Goal: Task Accomplishment & Management: Manage account settings

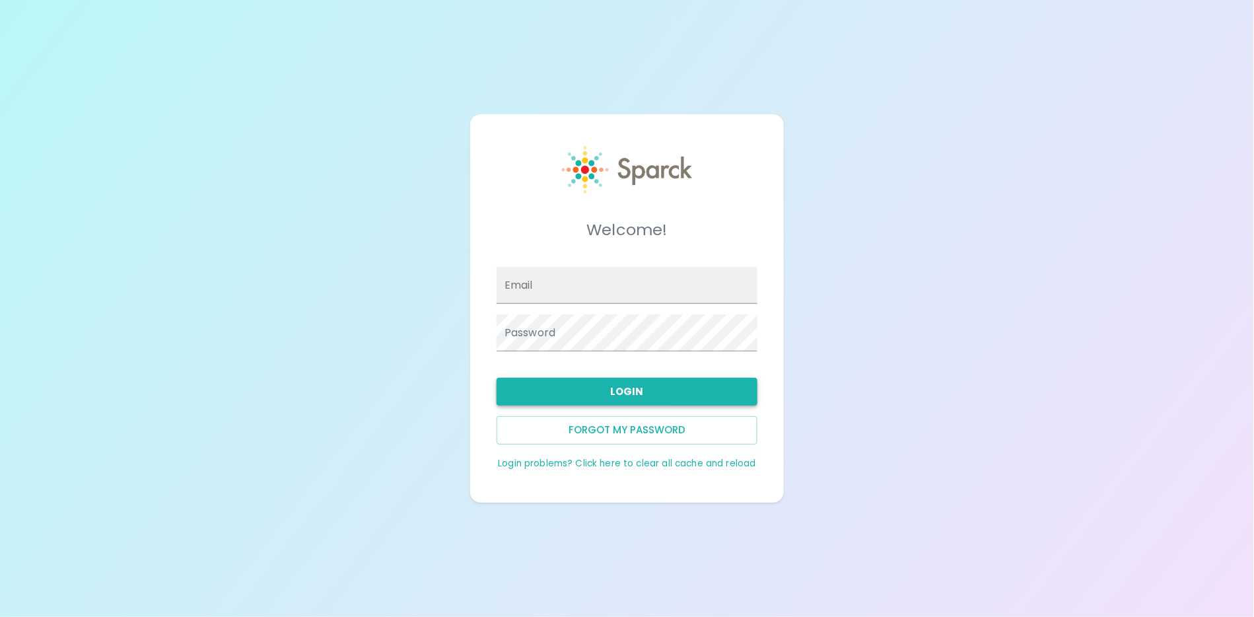
type input "admin@sparckco.com"
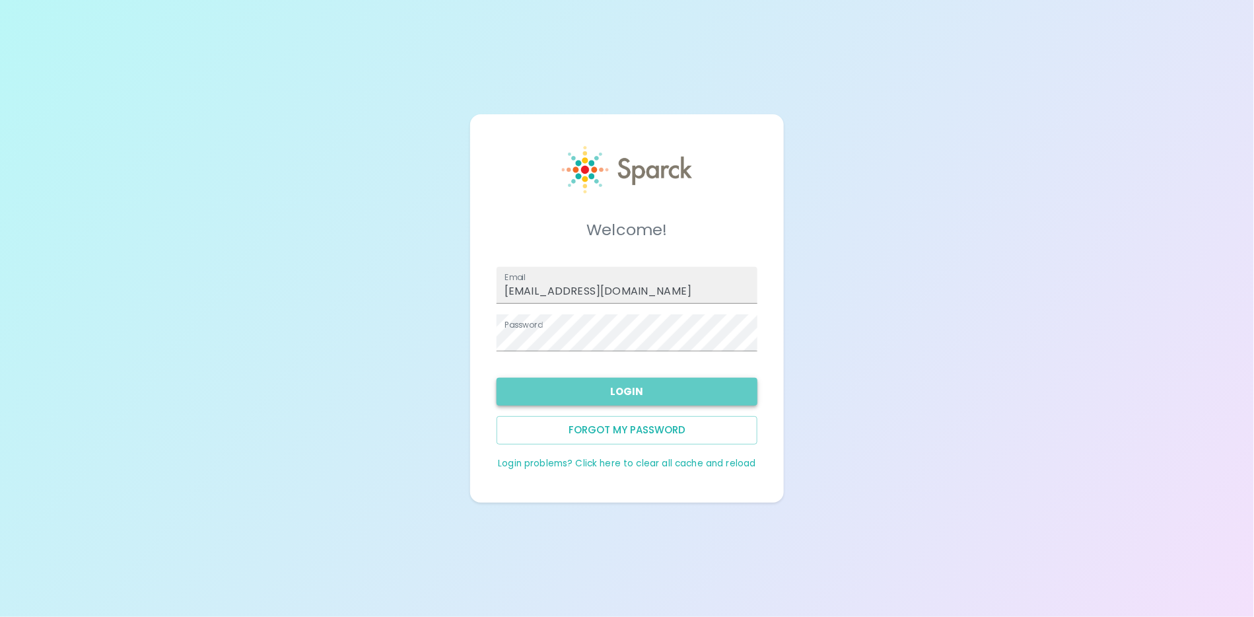
click at [587, 401] on button "Login" at bounding box center [627, 392] width 261 height 28
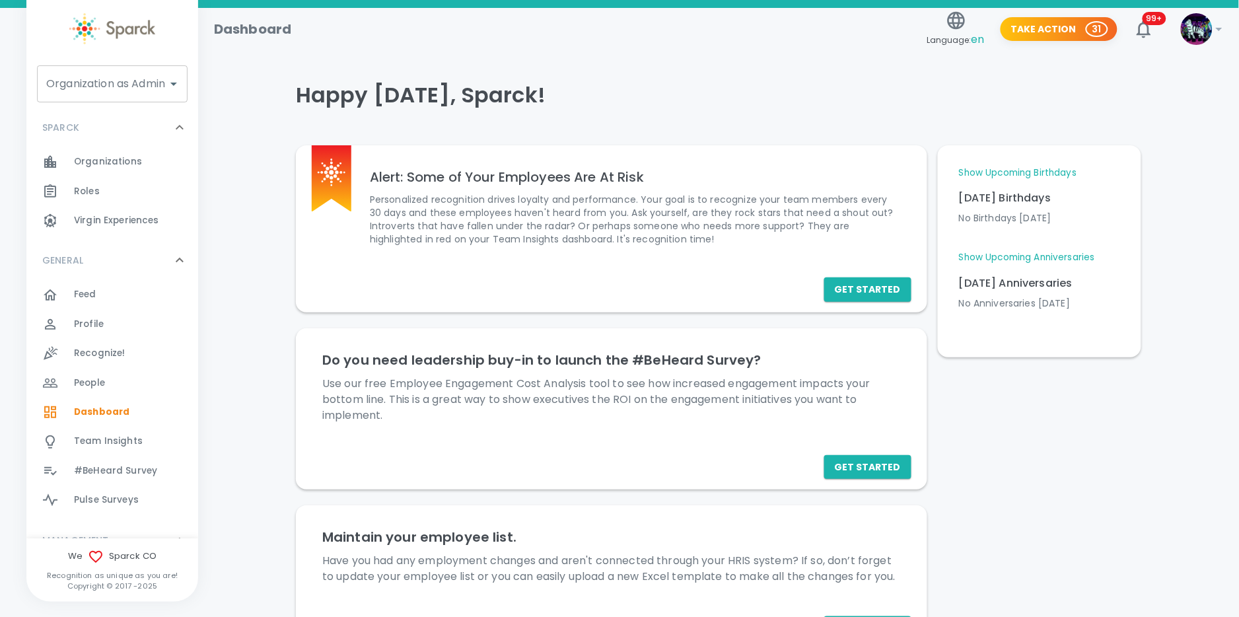
click at [55, 90] on input "Organization as Admin" at bounding box center [102, 83] width 119 height 25
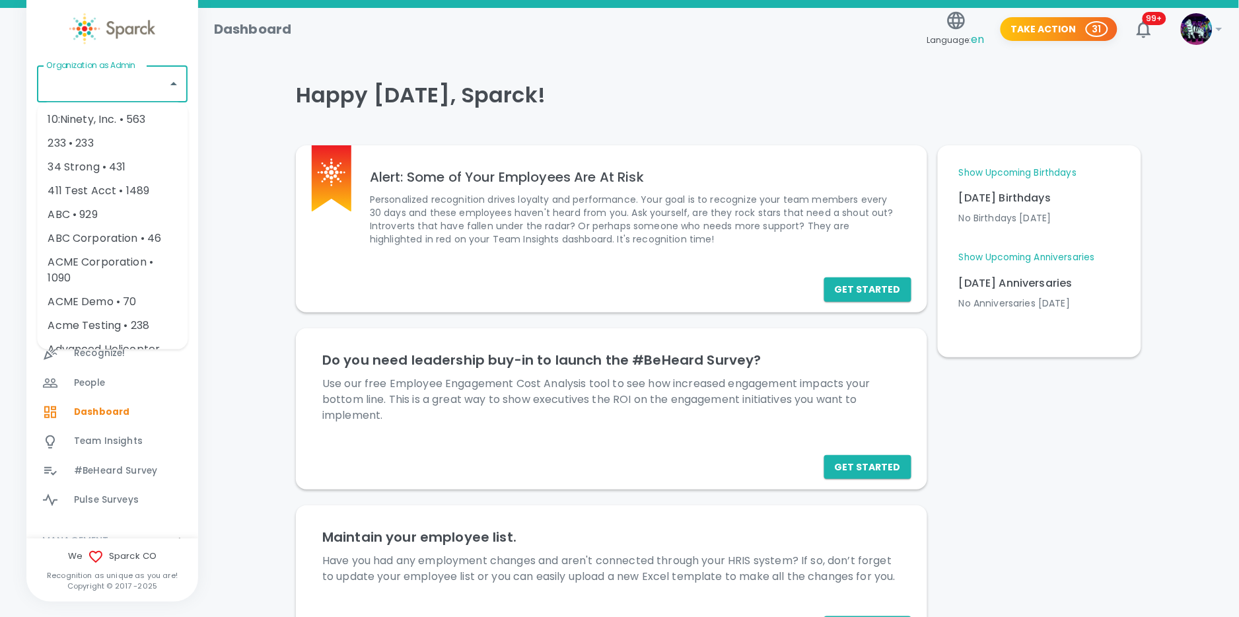
type input "l"
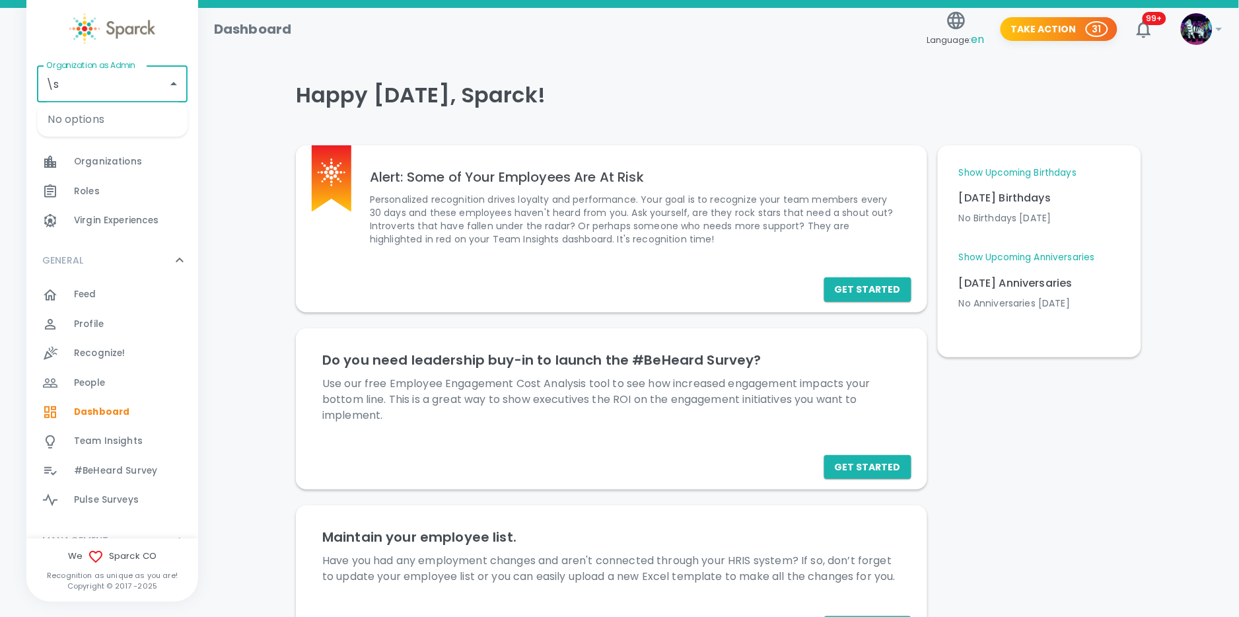
type input "\"
click at [92, 119] on li "San Francisco Bay Coffee • 1357" at bounding box center [112, 128] width 151 height 40
type input "San Francisco Bay Coffee • 1357"
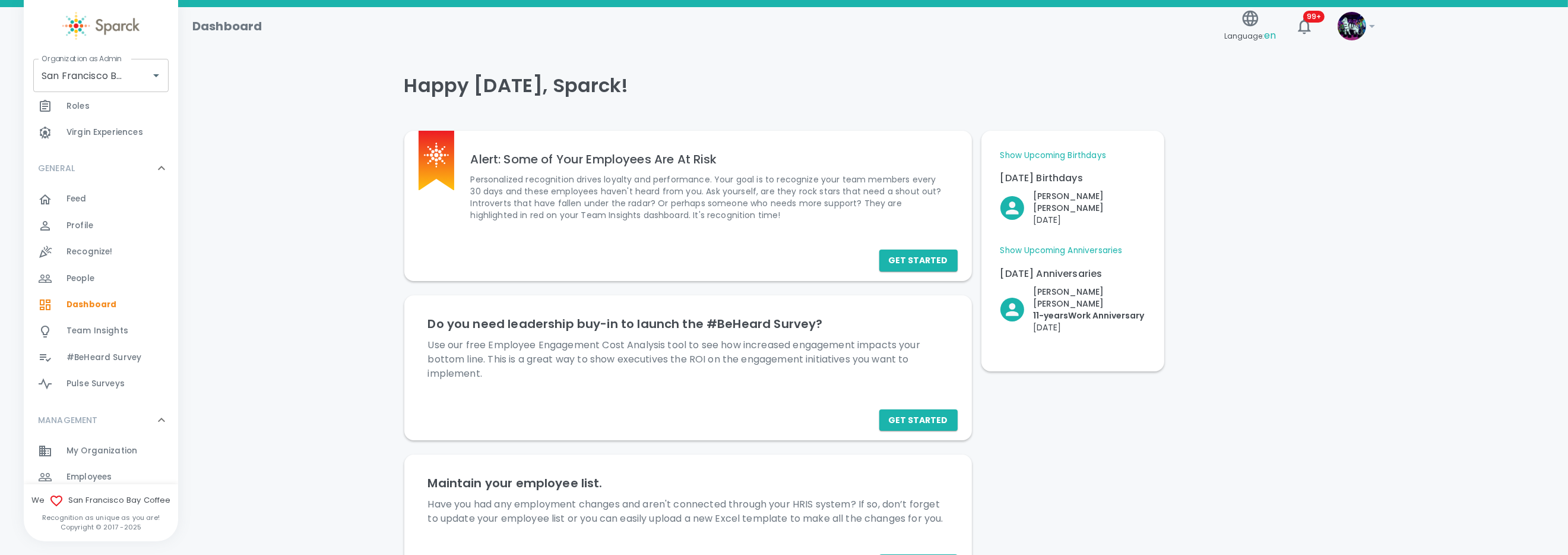
scroll to position [89, 0]
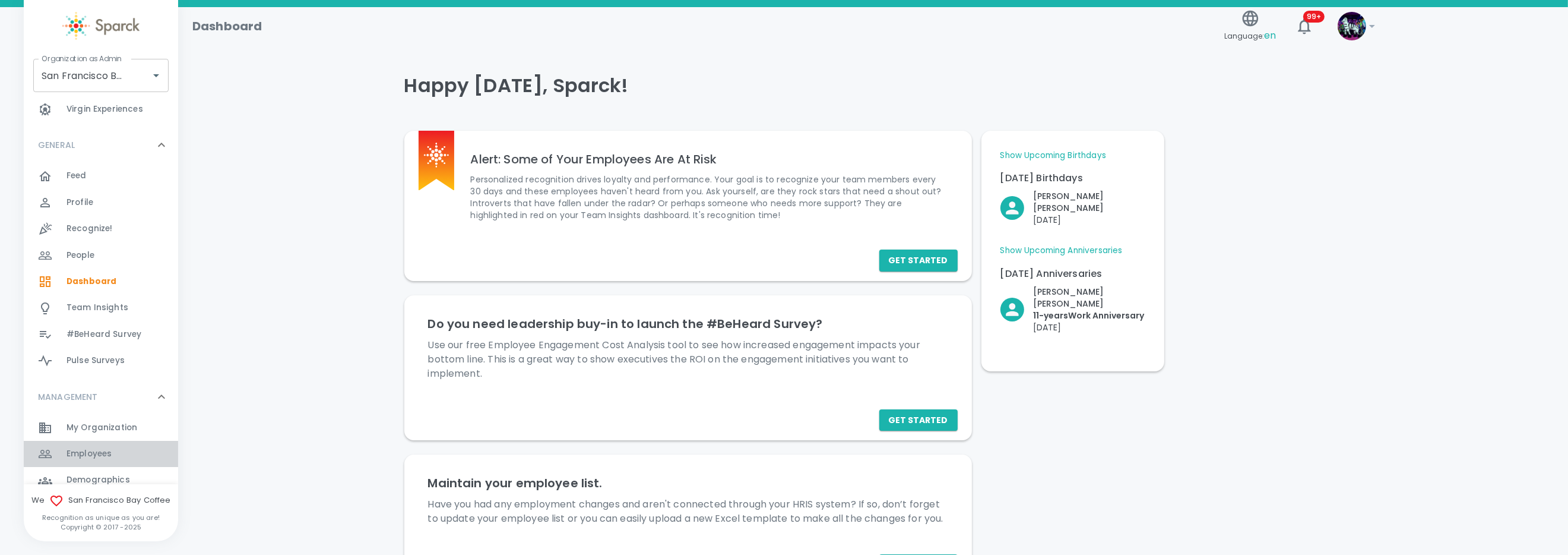
click at [106, 448] on span "Employees" at bounding box center [89, 453] width 45 height 12
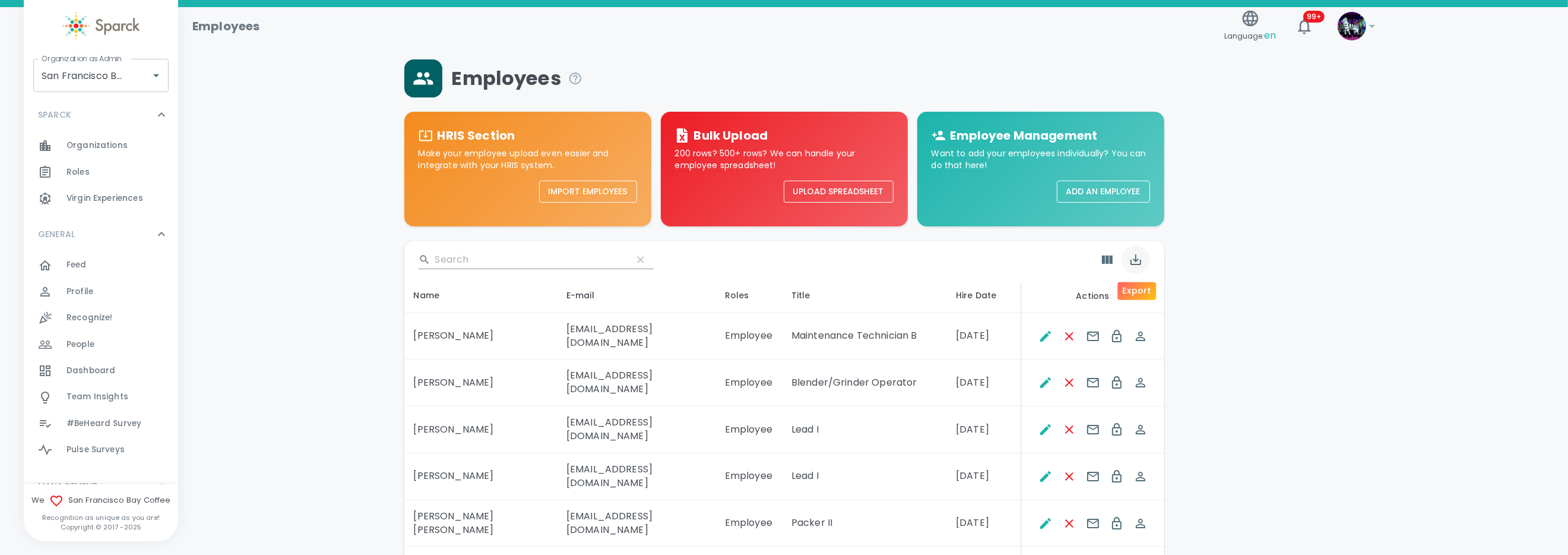
click at [1127, 263] on icon "Export" at bounding box center [1136, 260] width 14 height 14
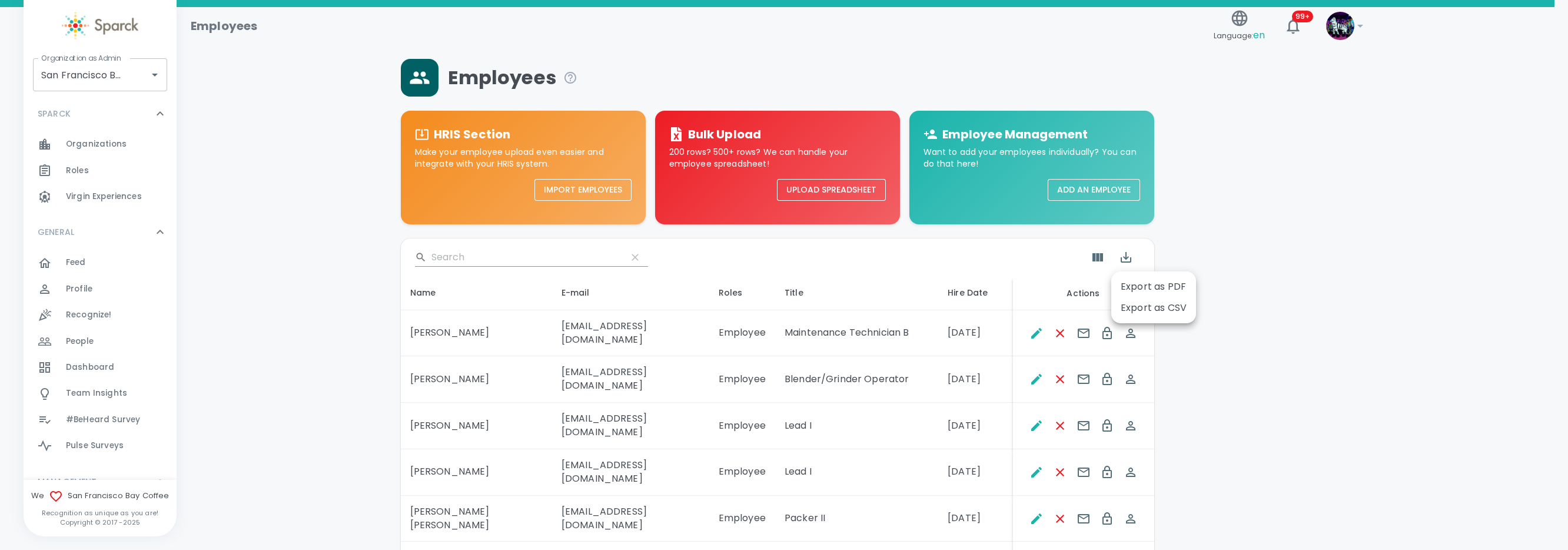
click at [1117, 312] on li "Export as CSV" at bounding box center [1153, 308] width 85 height 21
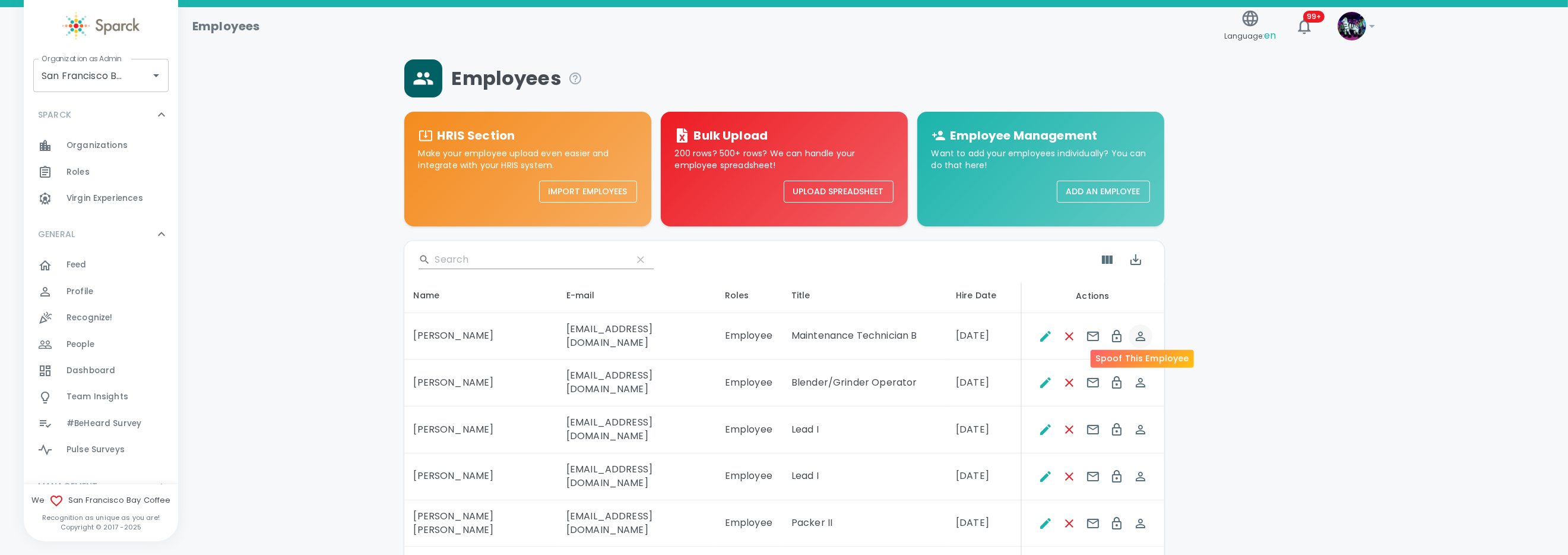
click at [1127, 329] on icon "Spoof This Employee" at bounding box center [1141, 336] width 14 height 14
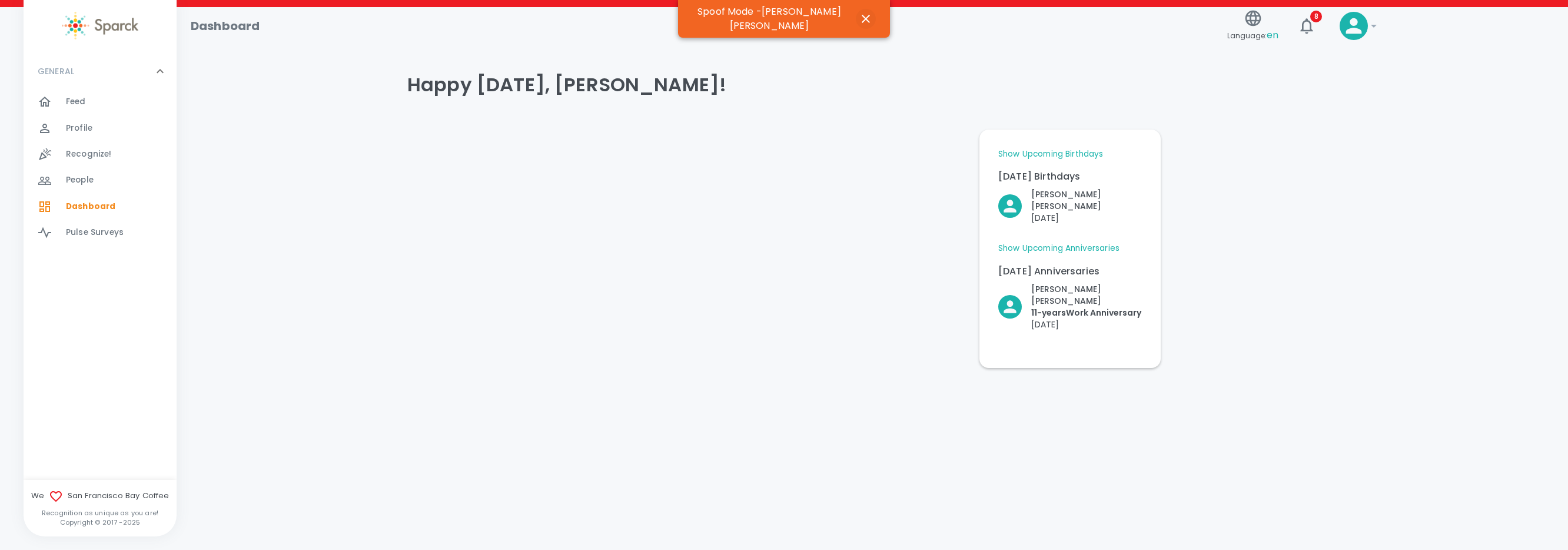
click at [858, 12] on icon "button" at bounding box center [866, 19] width 14 height 14
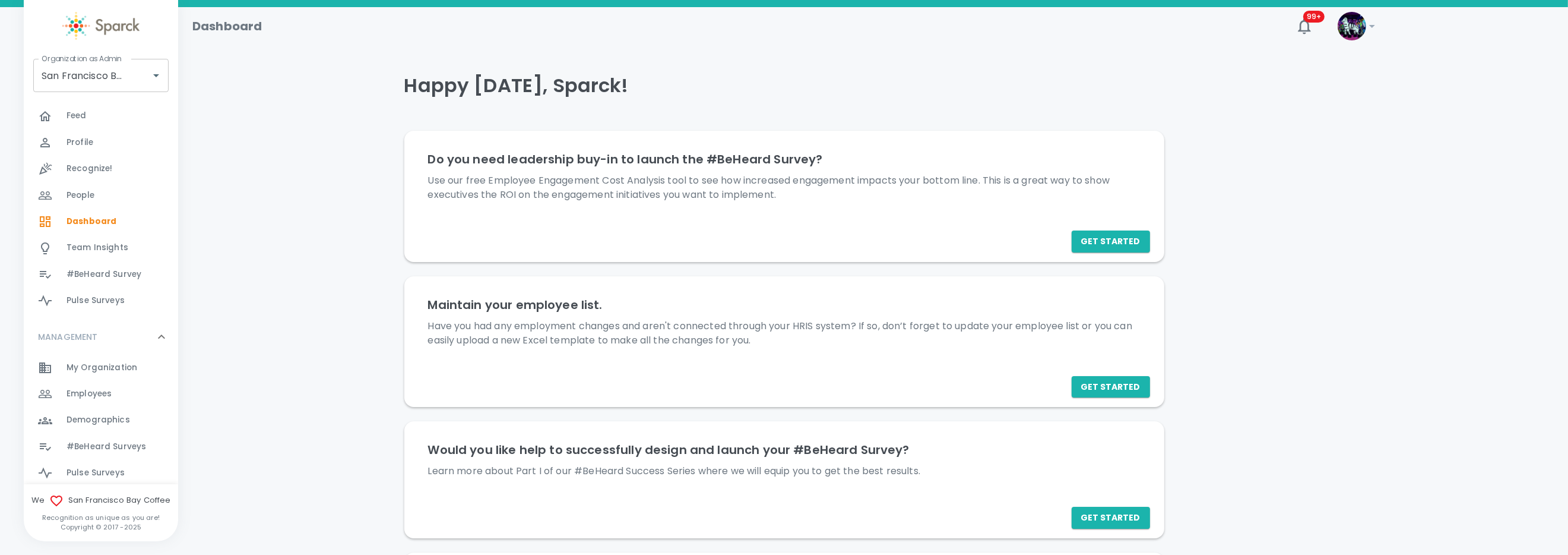
scroll to position [178, 0]
click at [116, 370] on div "Employees 0" at bounding box center [122, 364] width 111 height 16
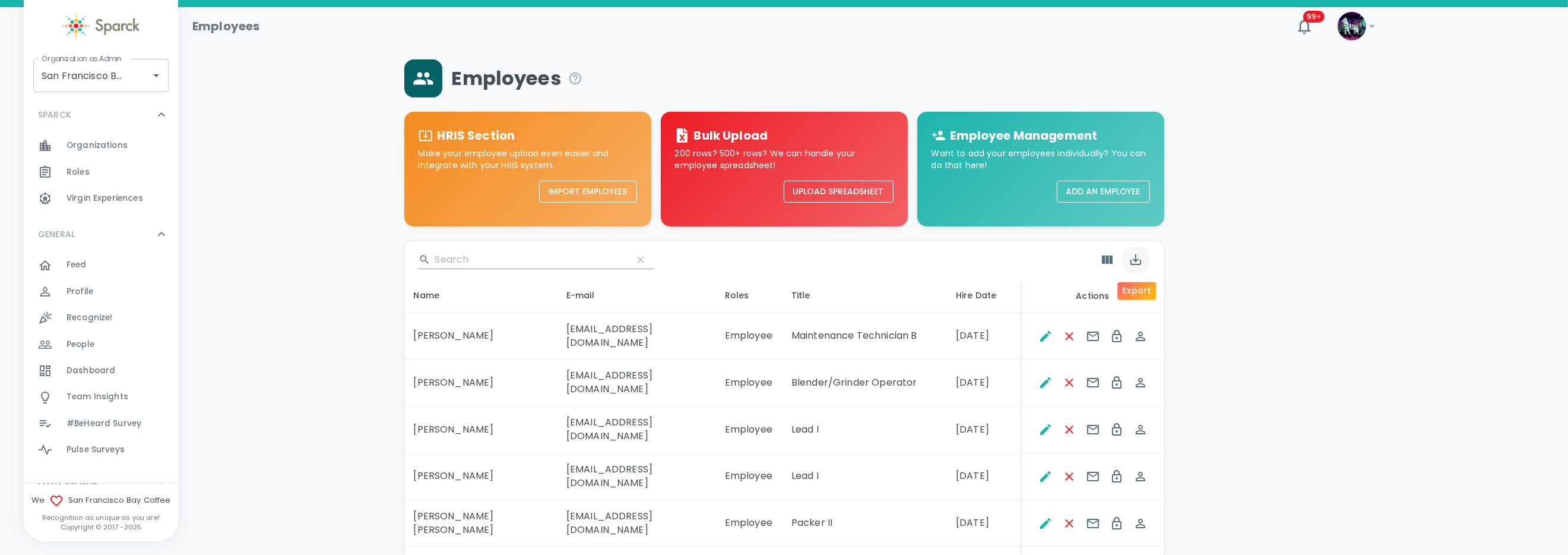
click at [1139, 258] on icon "Export" at bounding box center [1136, 260] width 14 height 14
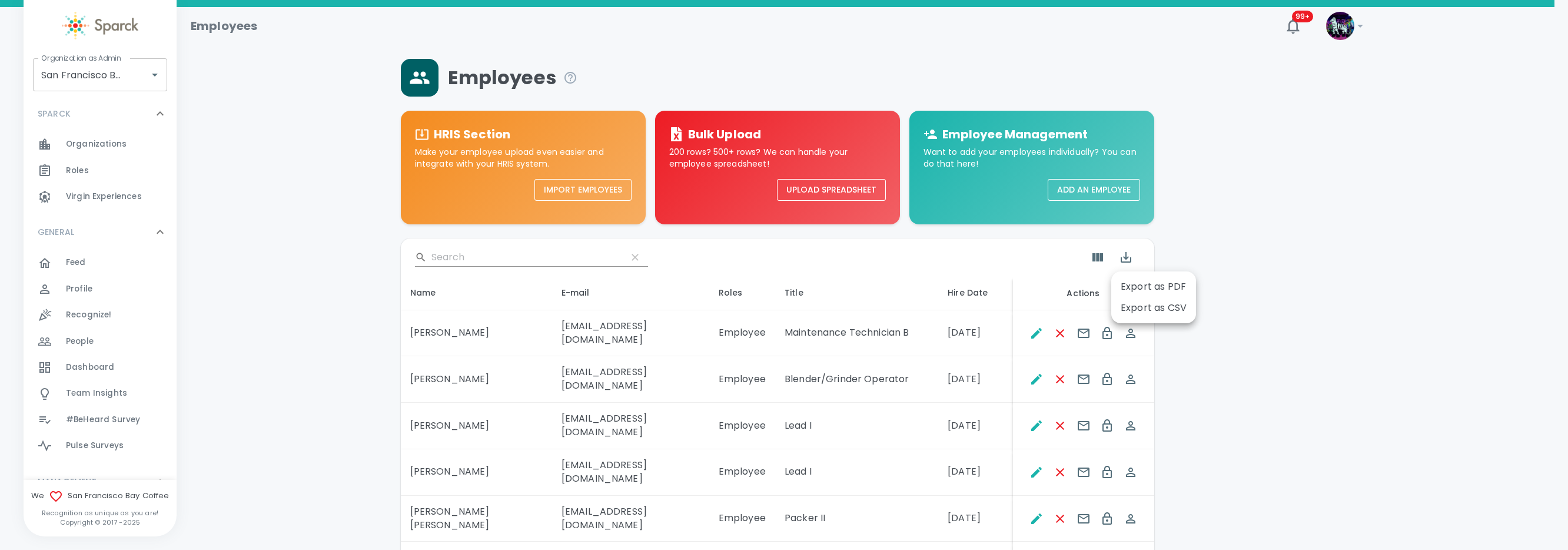
click at [1136, 312] on li "Export as CSV" at bounding box center [1153, 308] width 85 height 21
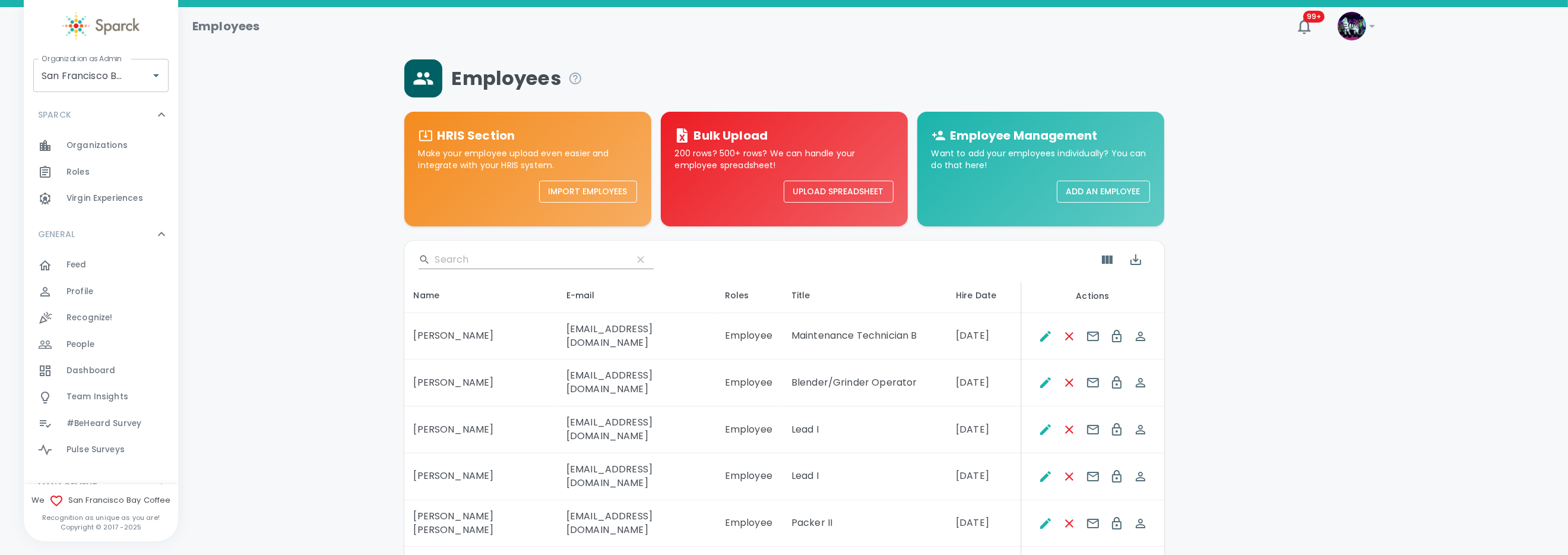
click at [507, 238] on div "​ Name E-mail Roles Title Hire Date Actions Aaron Forshee aforshee@sfbaycoffee.…" at bounding box center [784, 520] width 760 height 586
click at [497, 251] on input "Search" at bounding box center [529, 259] width 188 height 19
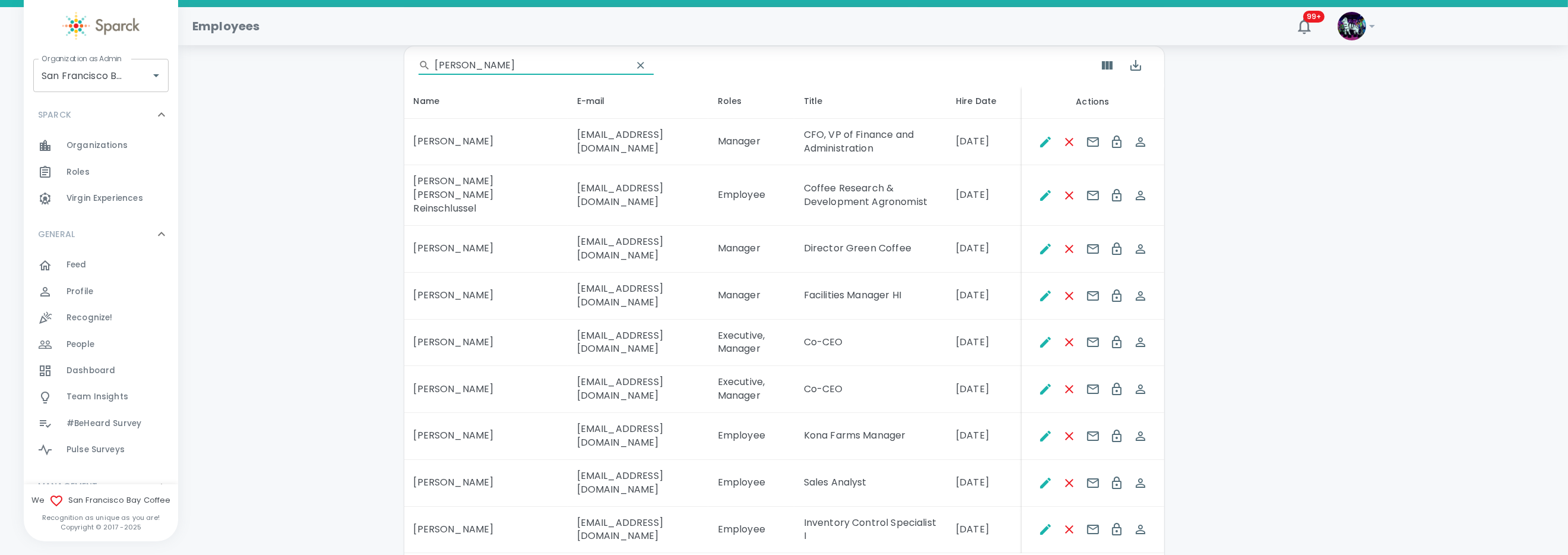
scroll to position [219, 0]
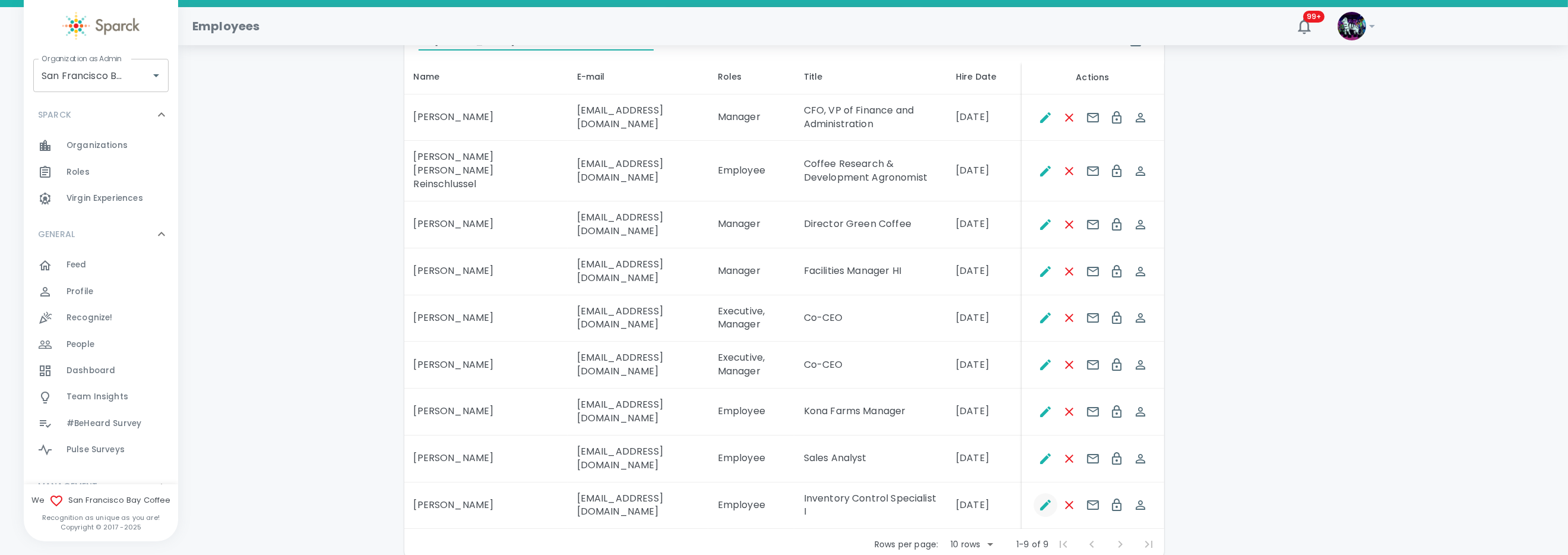
type input "rogers"
click at [1039, 497] on icon "Edit" at bounding box center [1046, 505] width 14 height 14
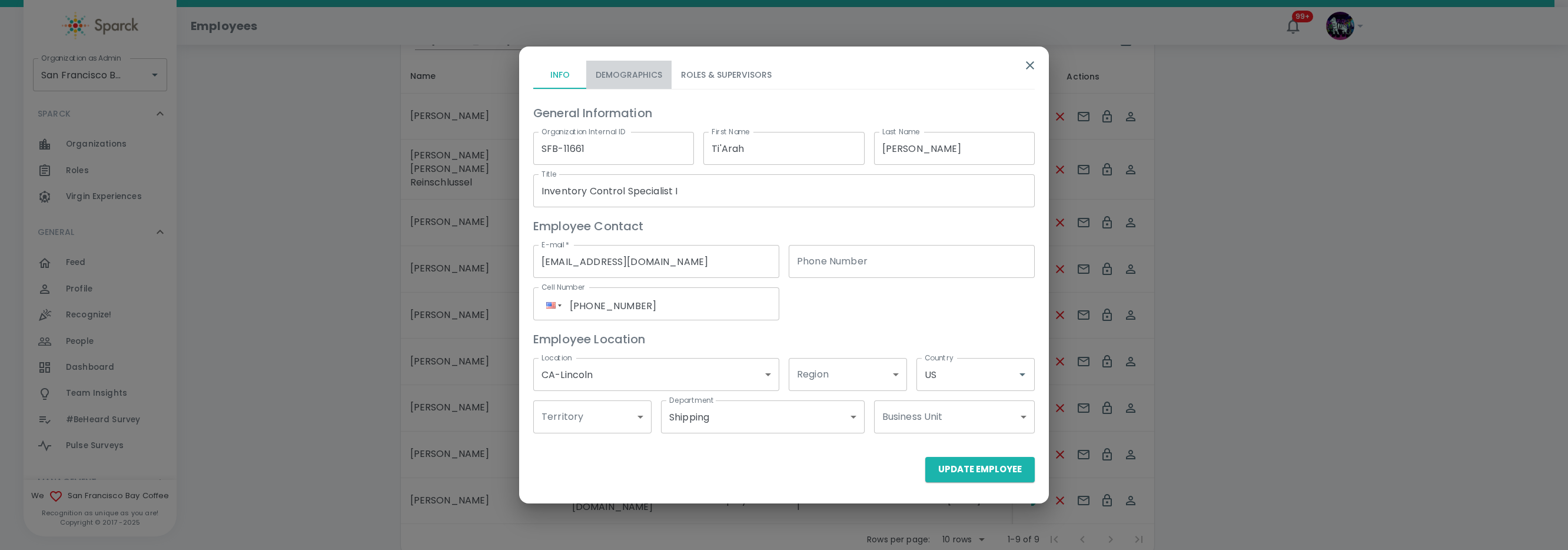
click at [633, 81] on button "Demographics" at bounding box center [629, 75] width 86 height 29
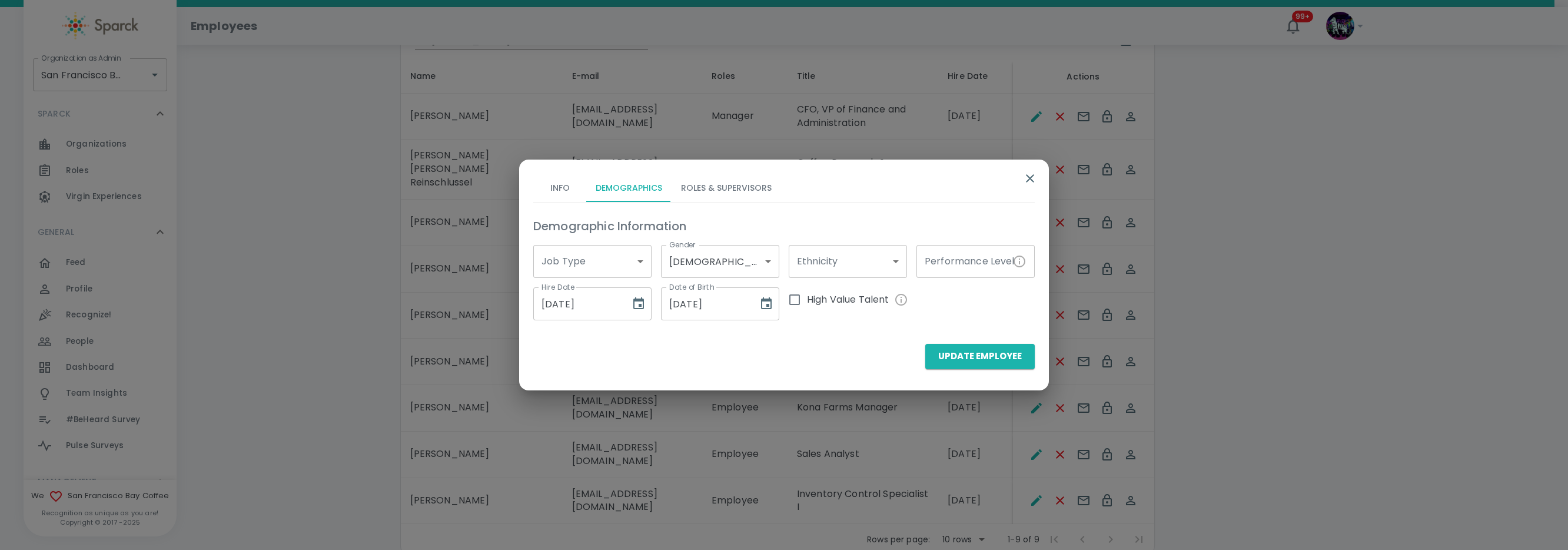
click at [722, 192] on button "Roles & Supervisors" at bounding box center [726, 188] width 110 height 29
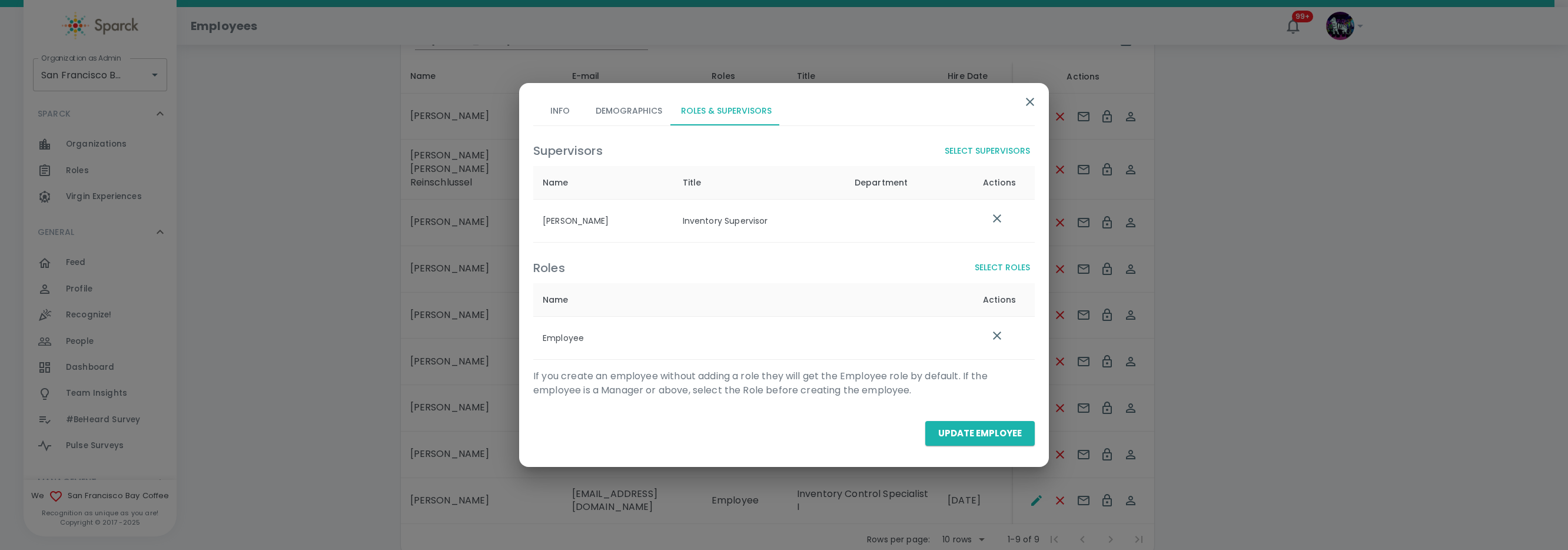
click at [1032, 99] on icon "button" at bounding box center [1030, 102] width 8 height 8
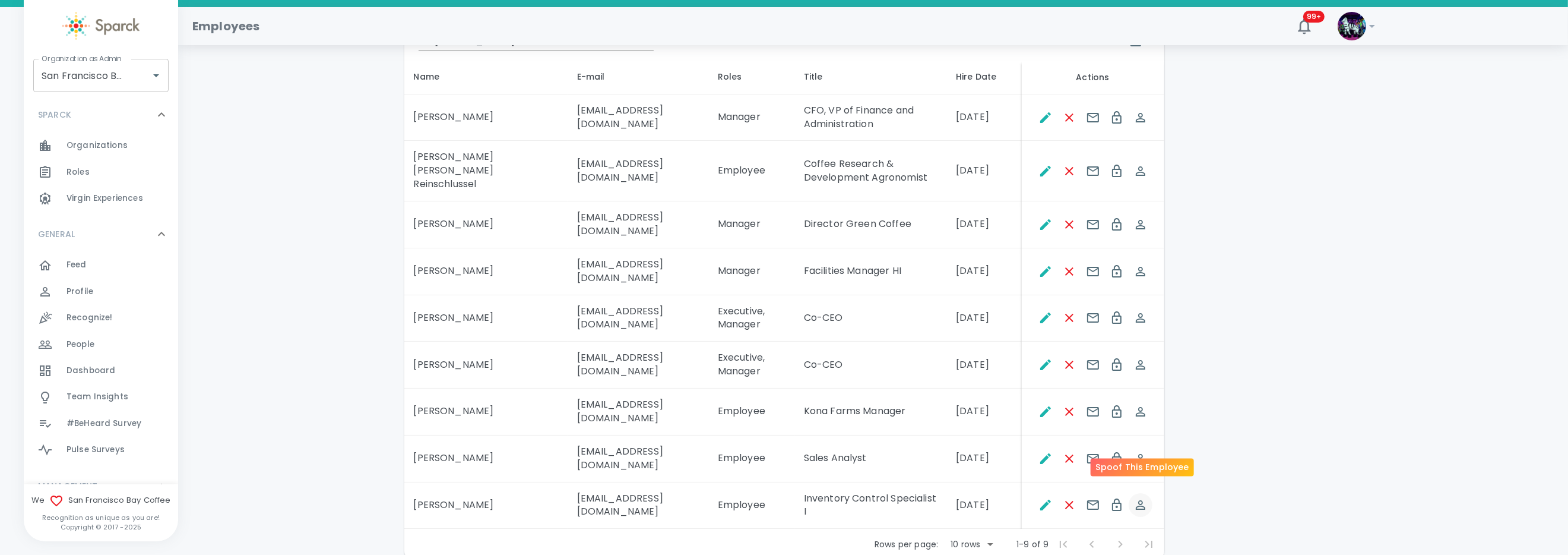
click at [1141, 500] on icon "Spoof This Employee" at bounding box center [1140, 505] width 10 height 10
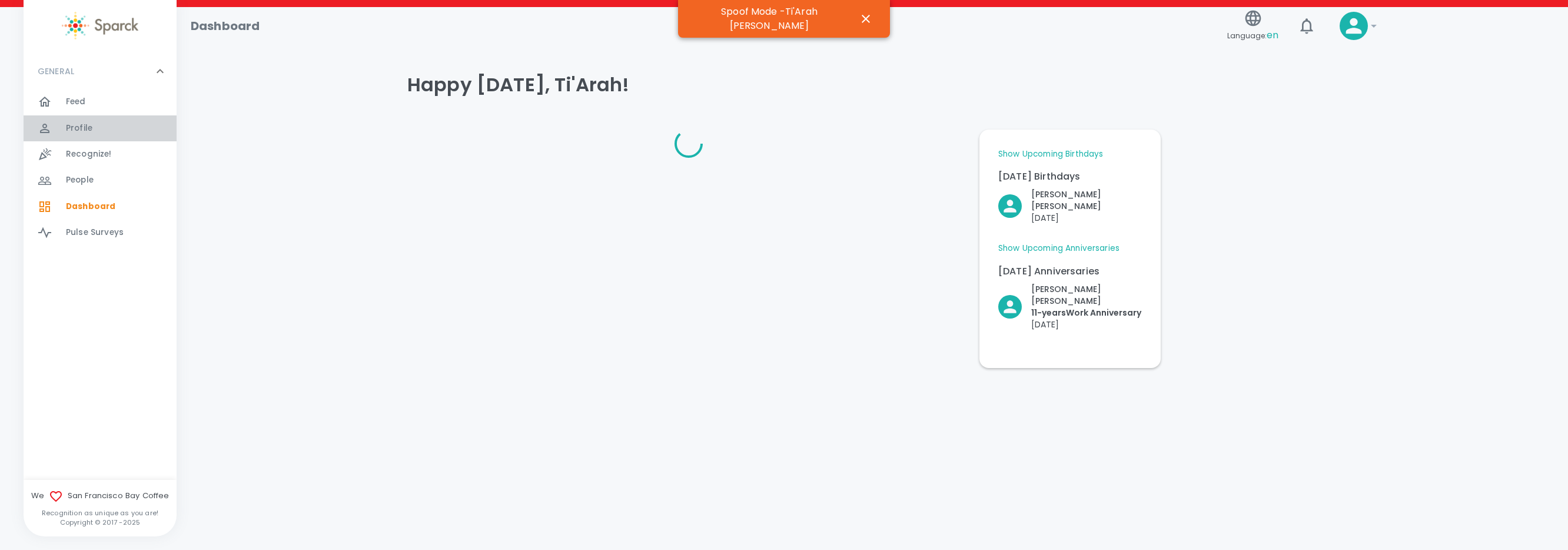
click at [74, 125] on span "Profile" at bounding box center [79, 127] width 27 height 12
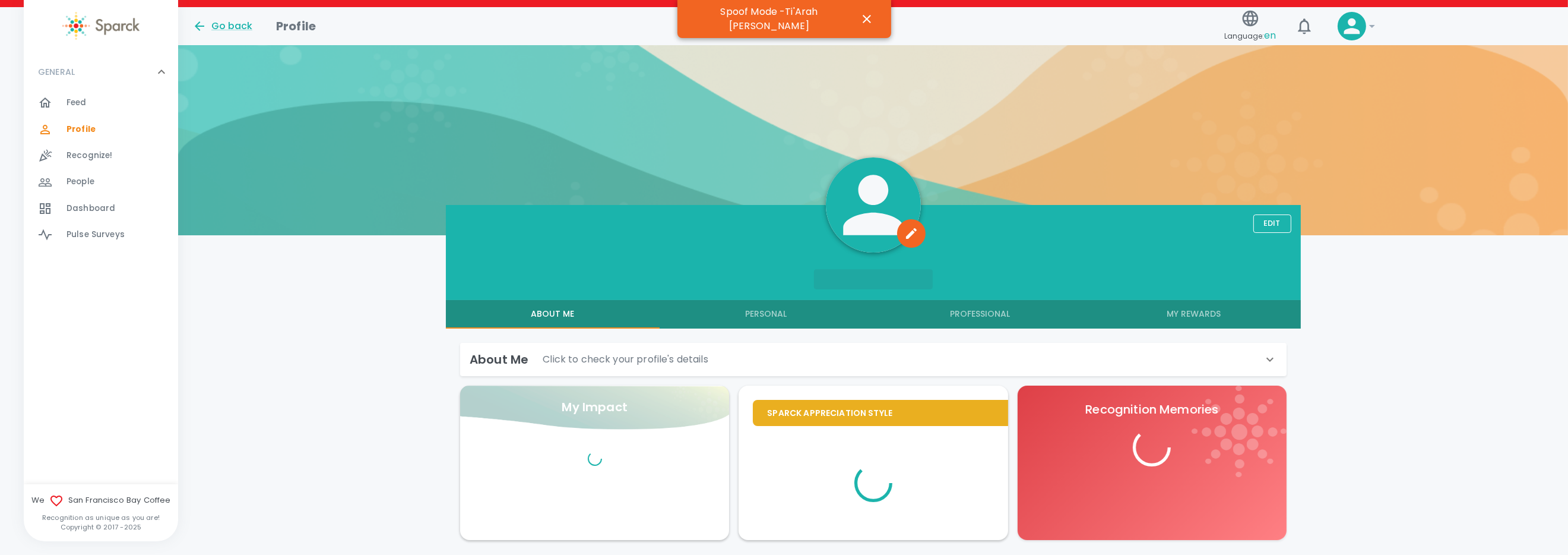
click at [1170, 306] on button "My Rewards" at bounding box center [1194, 314] width 214 height 29
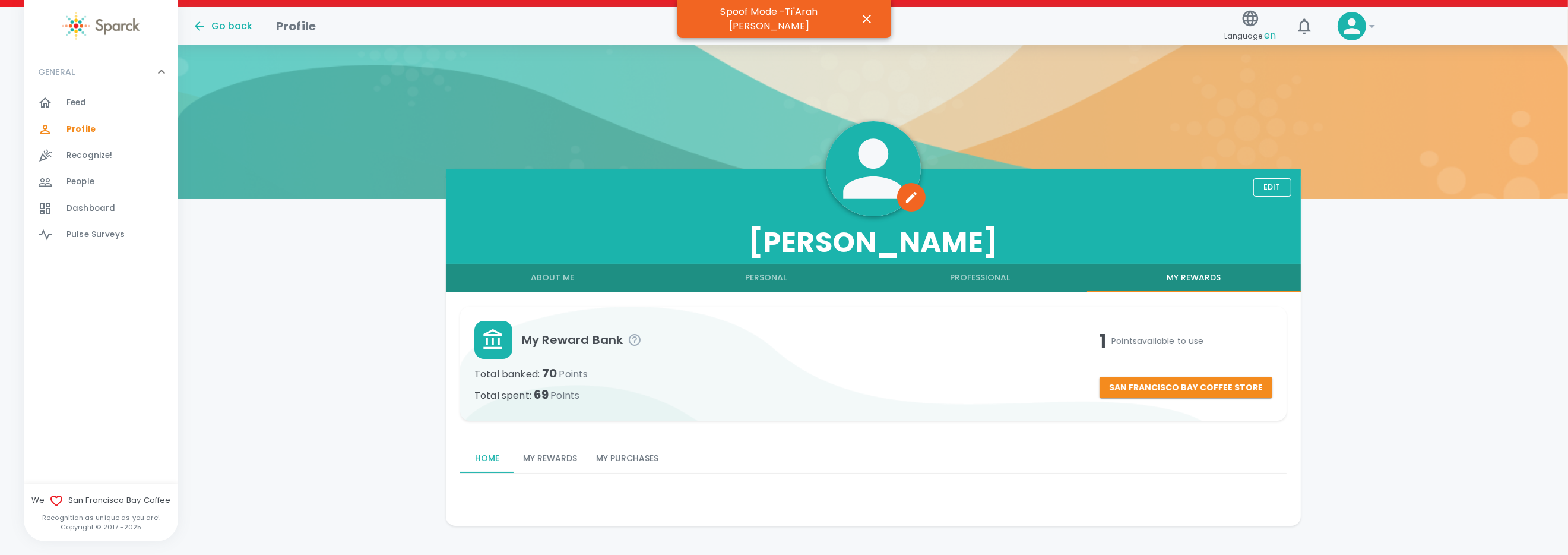
scroll to position [54, 0]
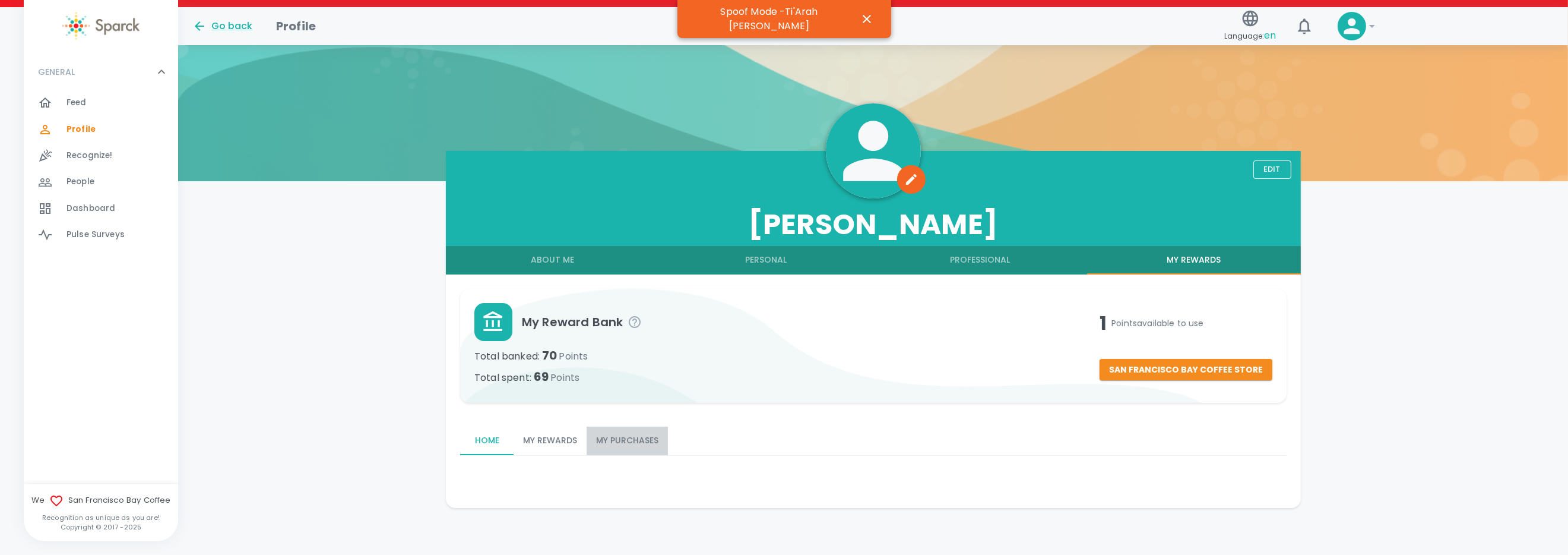
click at [632, 438] on button "My Purchases" at bounding box center [627, 441] width 81 height 29
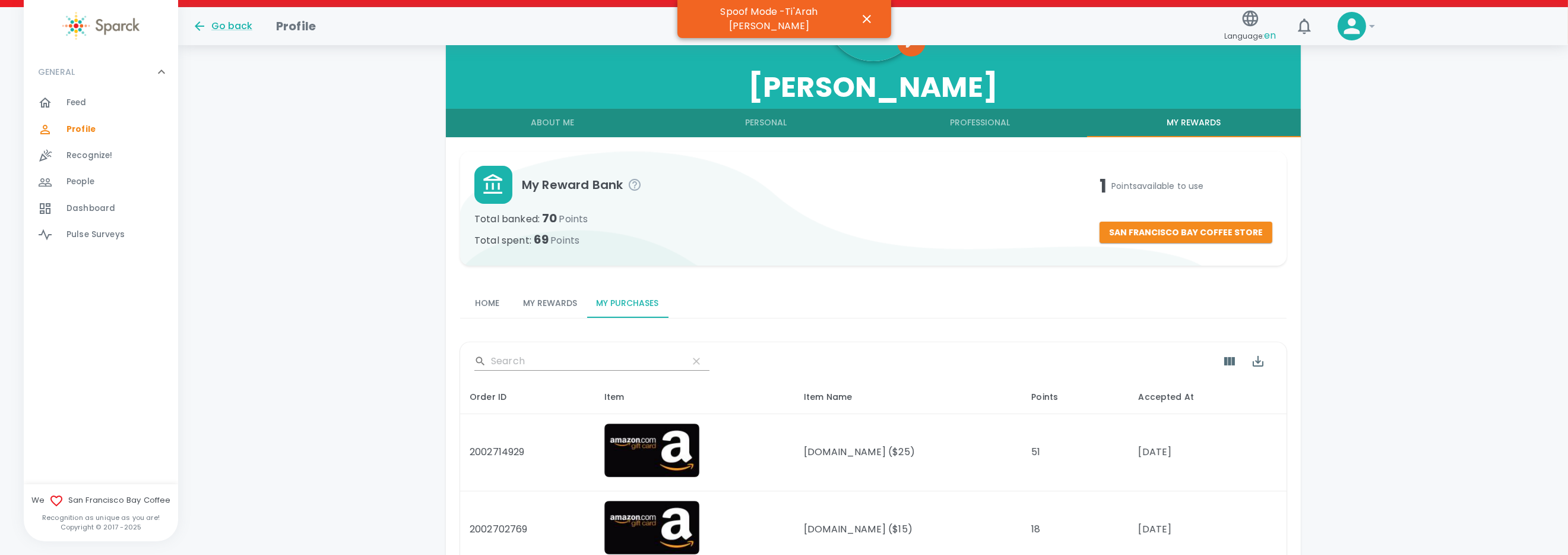
scroll to position [311, 0]
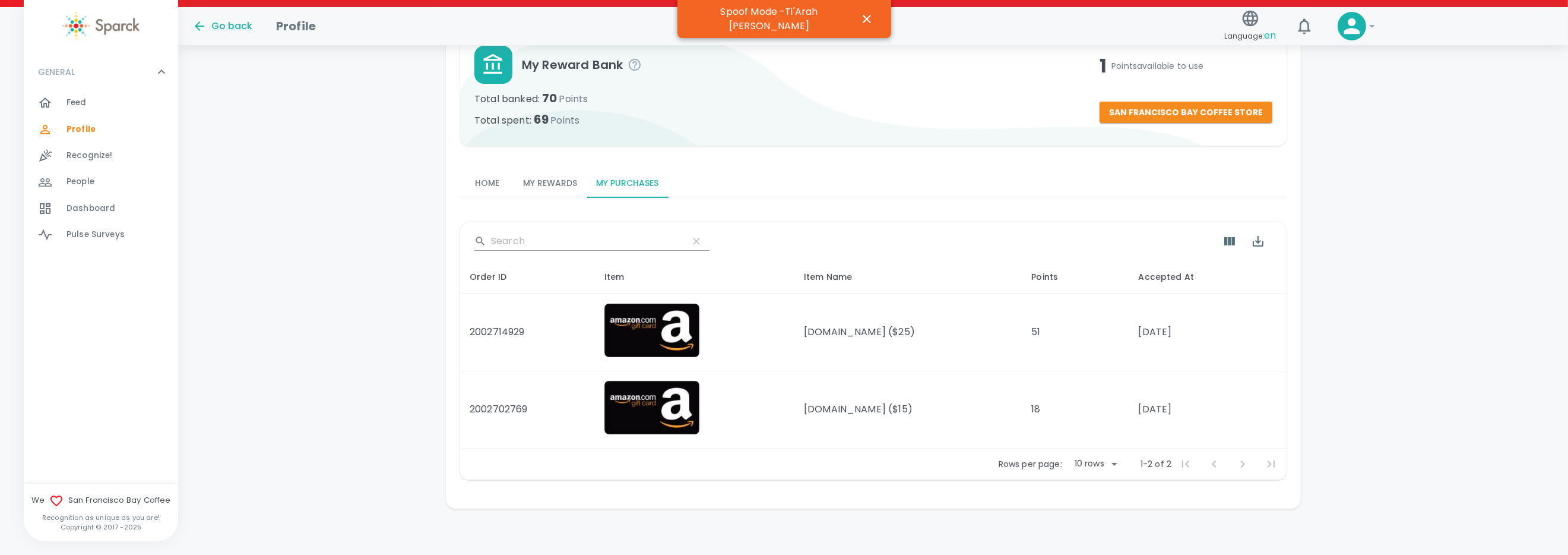
click at [667, 327] on img at bounding box center [652, 329] width 95 height 53
click at [642, 336] on img at bounding box center [652, 329] width 95 height 53
drag, startPoint x: 545, startPoint y: 184, endPoint x: 542, endPoint y: 193, distance: 9.5
click at [543, 186] on button "My Rewards" at bounding box center [549, 184] width 73 height 29
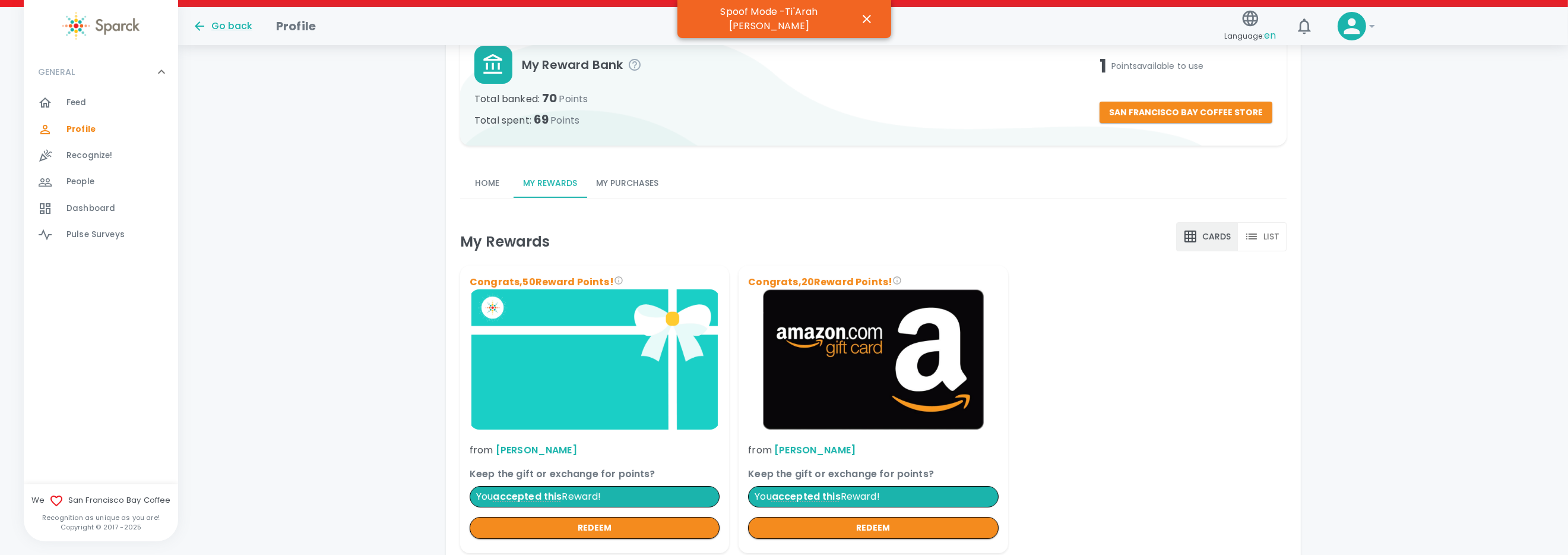
click at [592, 158] on div "My Reward Bank Total banked : 70 Points Total spent : 69 Points 1 Points availa…" at bounding box center [869, 90] width 836 height 138
click at [610, 174] on button "My Purchases" at bounding box center [627, 184] width 81 height 29
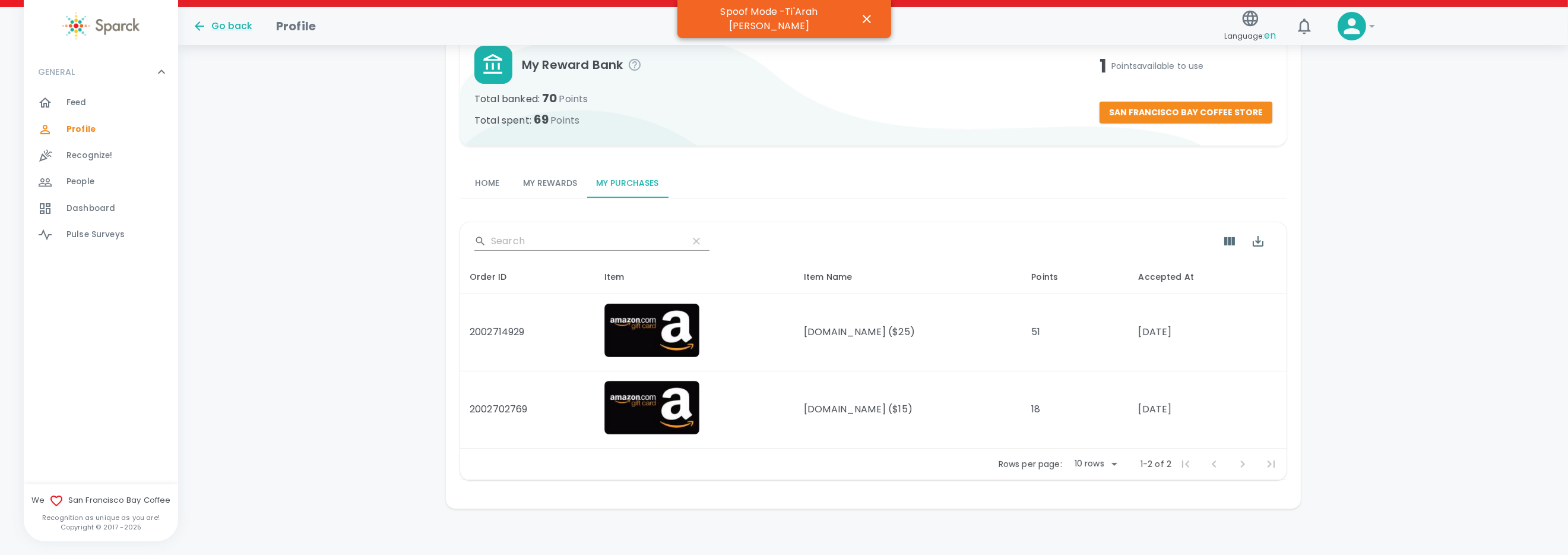
click at [690, 310] on img at bounding box center [652, 329] width 95 height 53
click at [1221, 119] on button "San Francisco Bay Coffee Store" at bounding box center [1186, 112] width 173 height 22
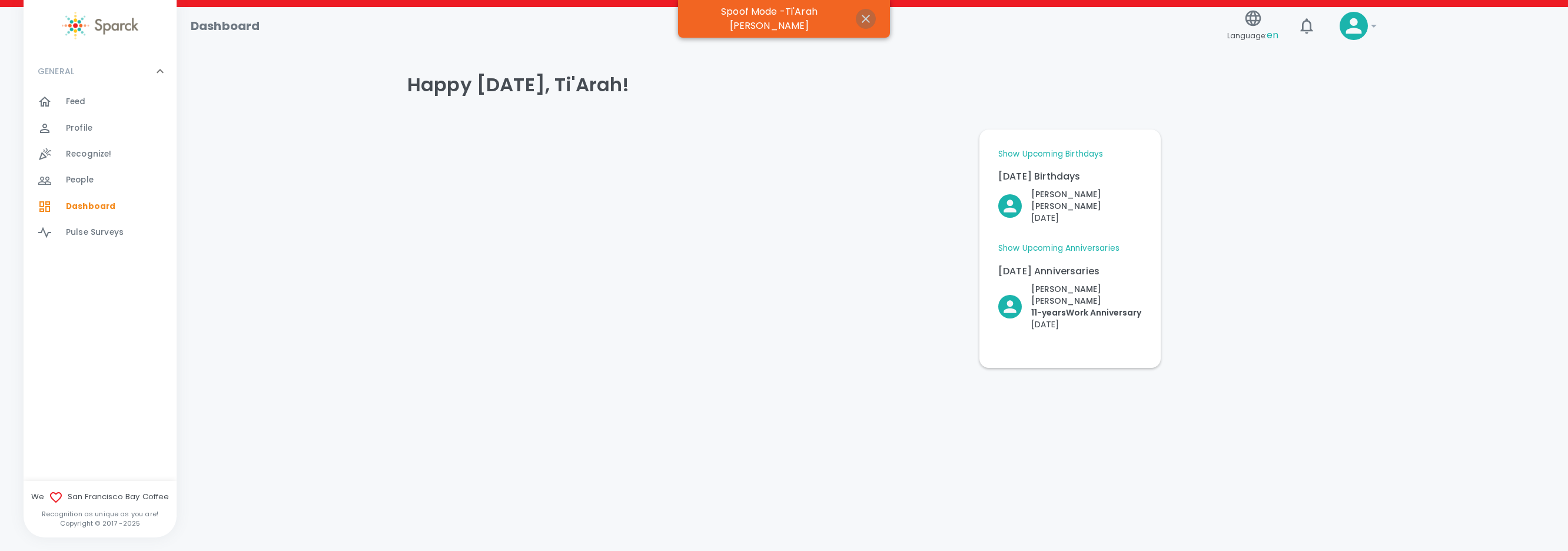
click at [858, 14] on icon "button" at bounding box center [866, 19] width 14 height 14
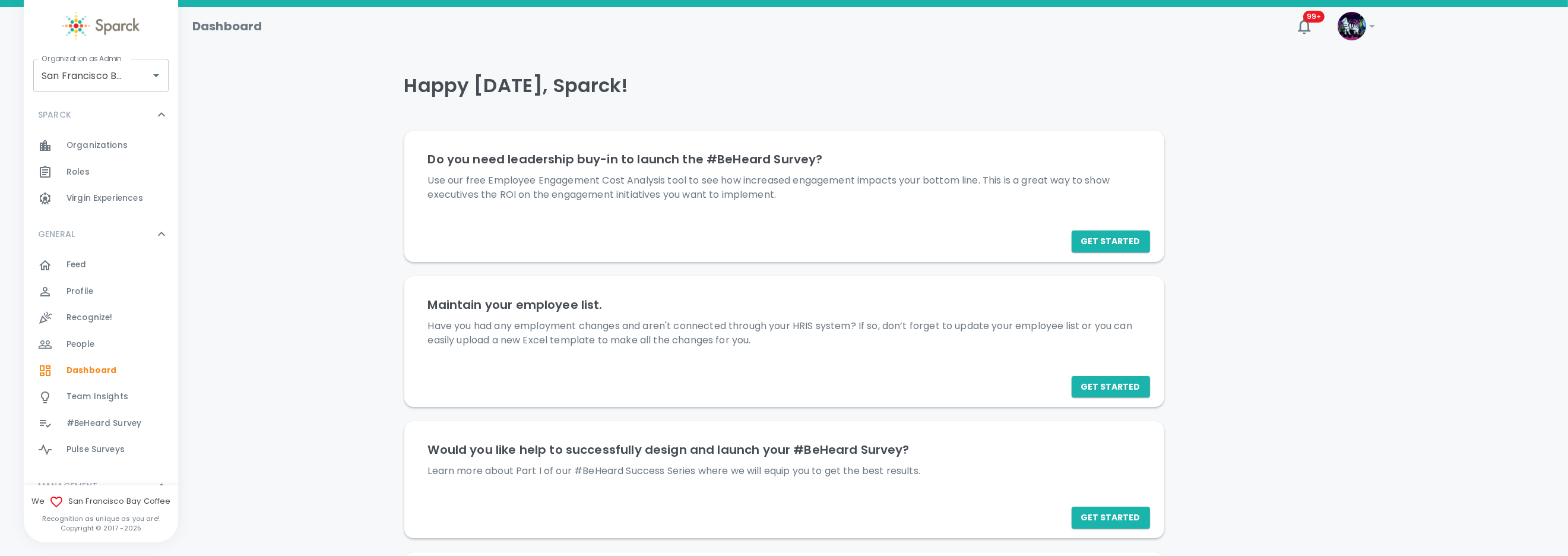
scroll to position [266, 0]
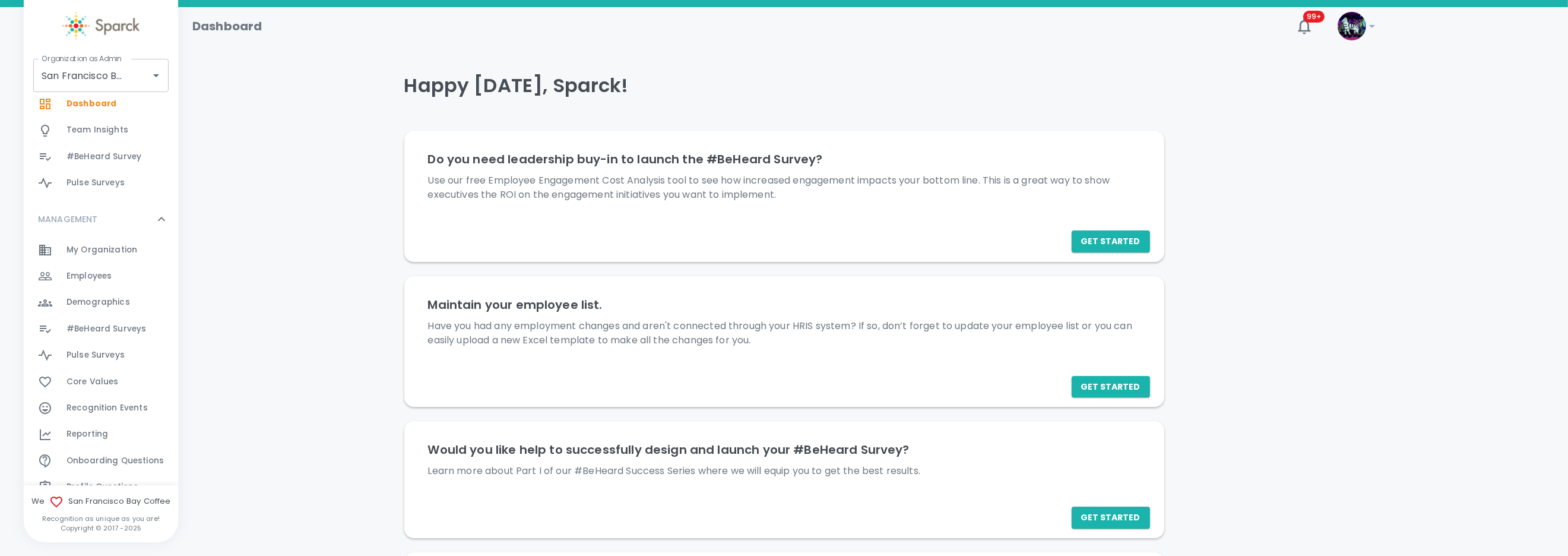
click at [101, 268] on span "Employees 0" at bounding box center [89, 276] width 45 height 16
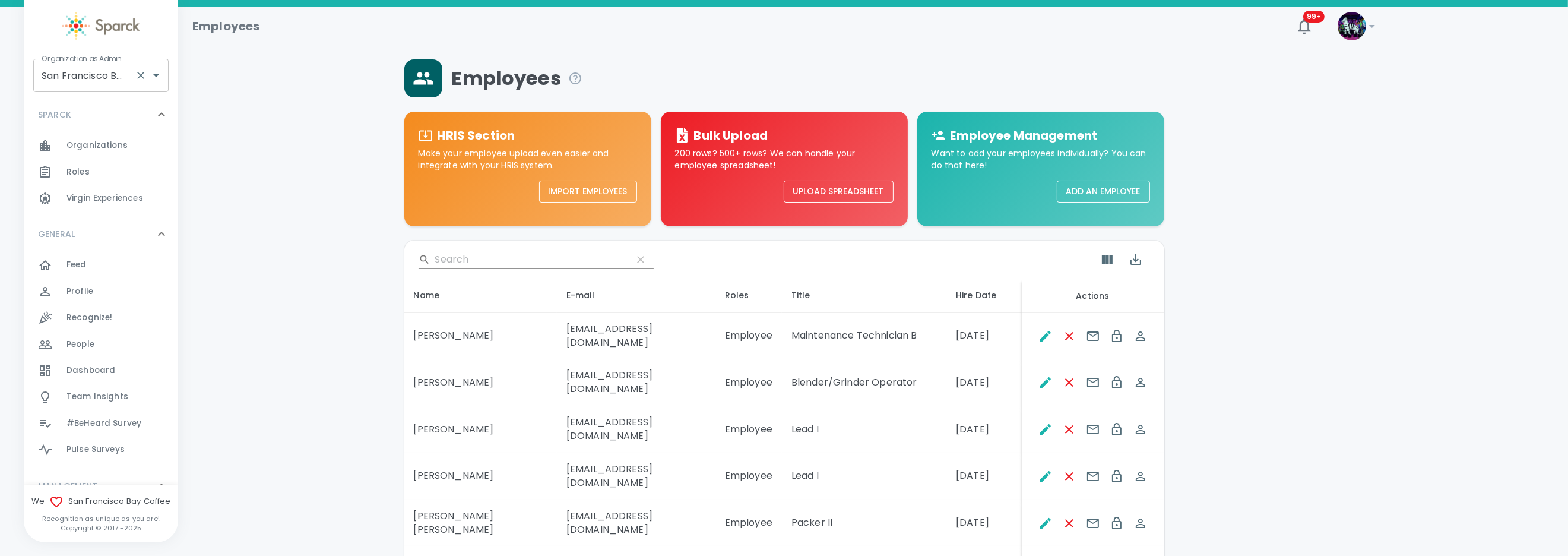
click at [106, 69] on input "San Francisco Bay Coffee • 1357" at bounding box center [85, 75] width 92 height 22
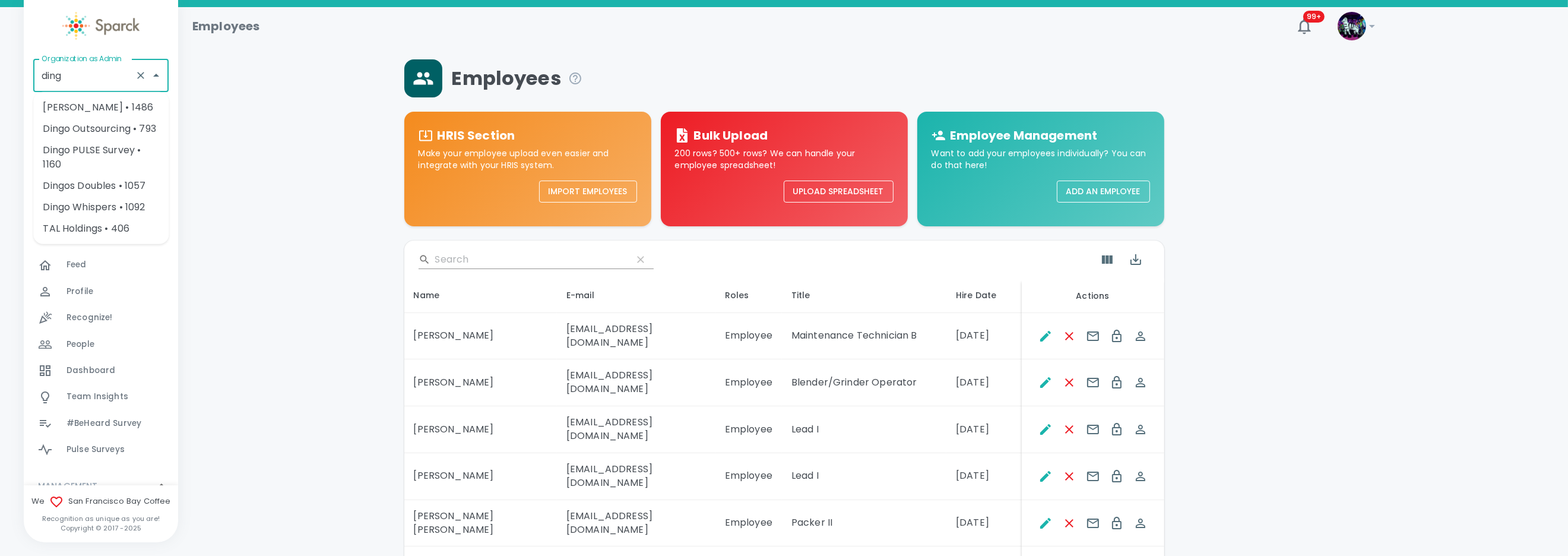
click at [92, 123] on li "Dingo Outsourcing • 793" at bounding box center [101, 129] width 136 height 22
type input "Dingo Outsourcing • 793"
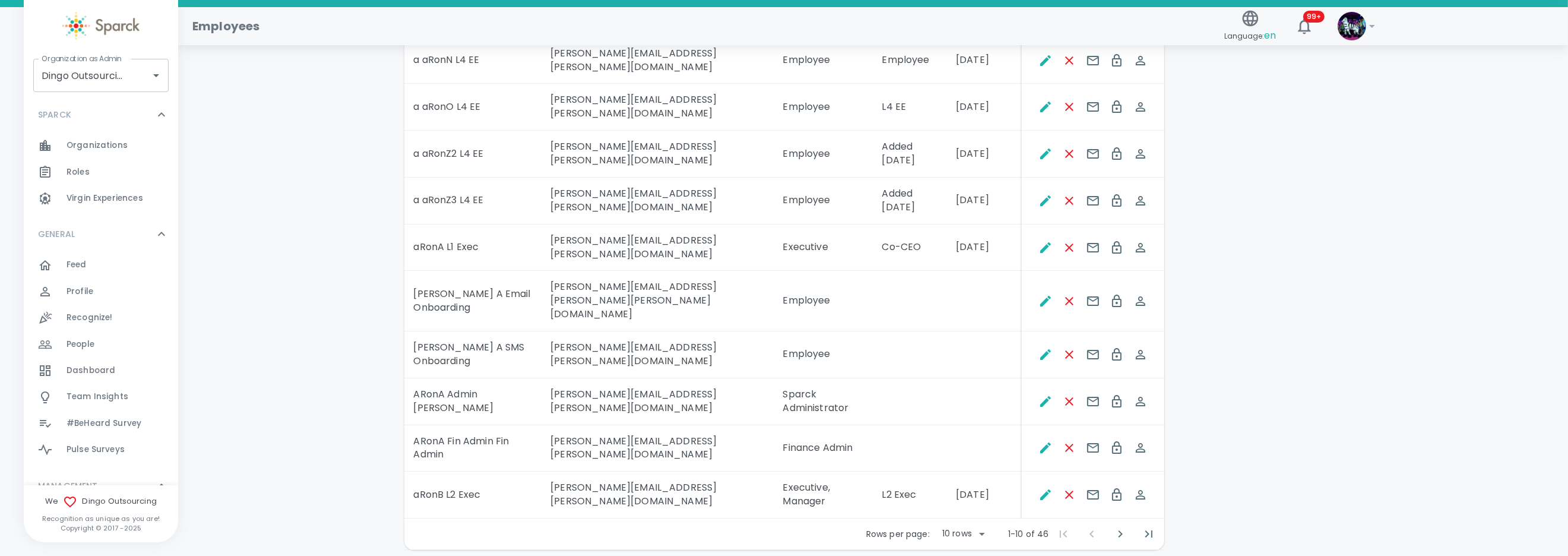
scroll to position [279, 0]
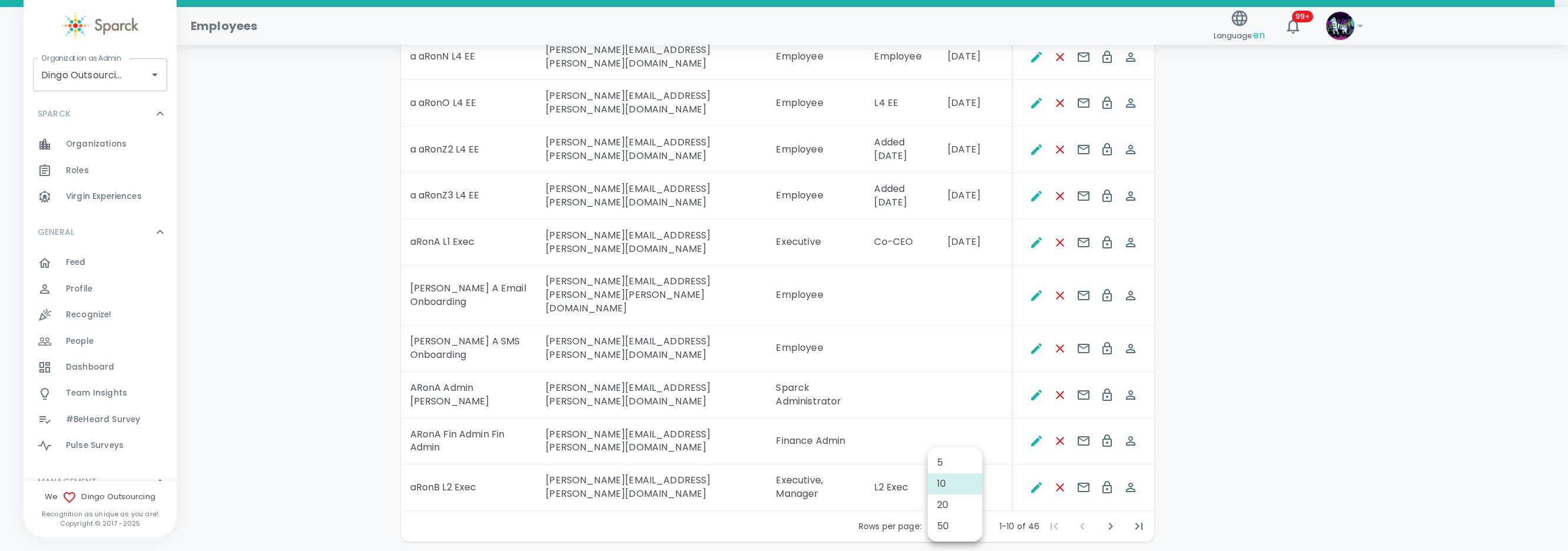
click at [978, 471] on body "Skip Navigation Employees Language: en 99+ ! Organization as Admin Dingo Outsou…" at bounding box center [784, 163] width 1568 height 880
click at [957, 507] on li "20" at bounding box center [955, 506] width 54 height 21
type input "20"
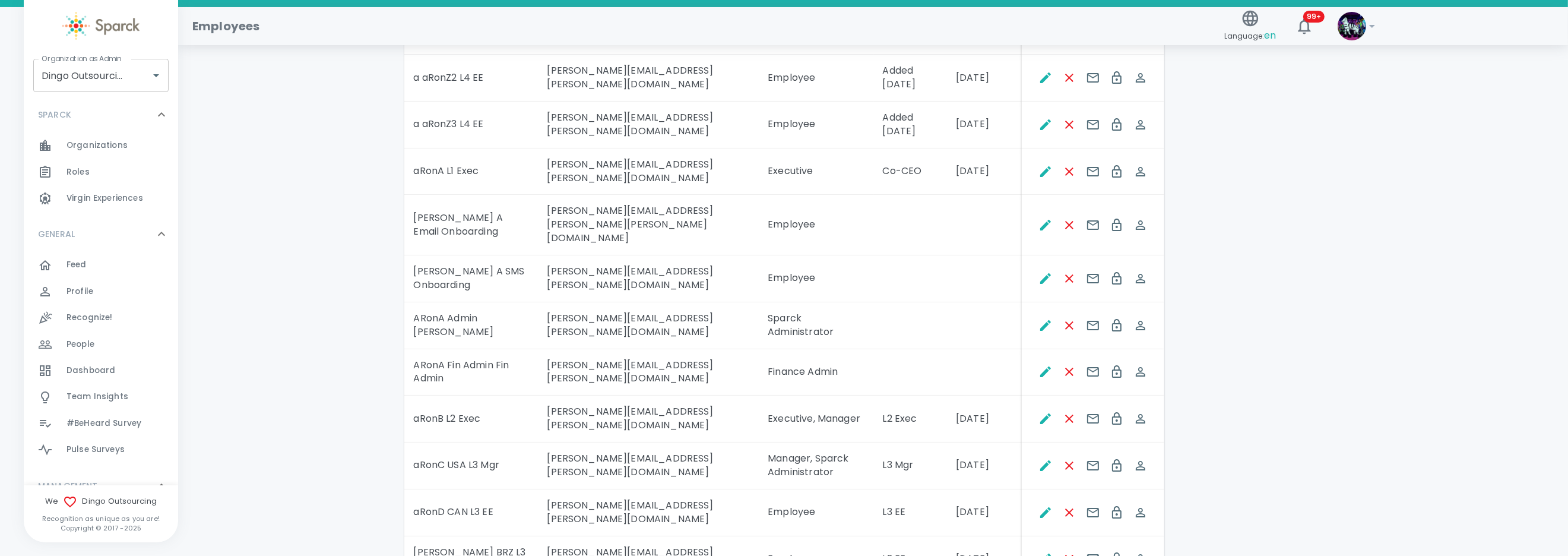
scroll to position [368, 0]
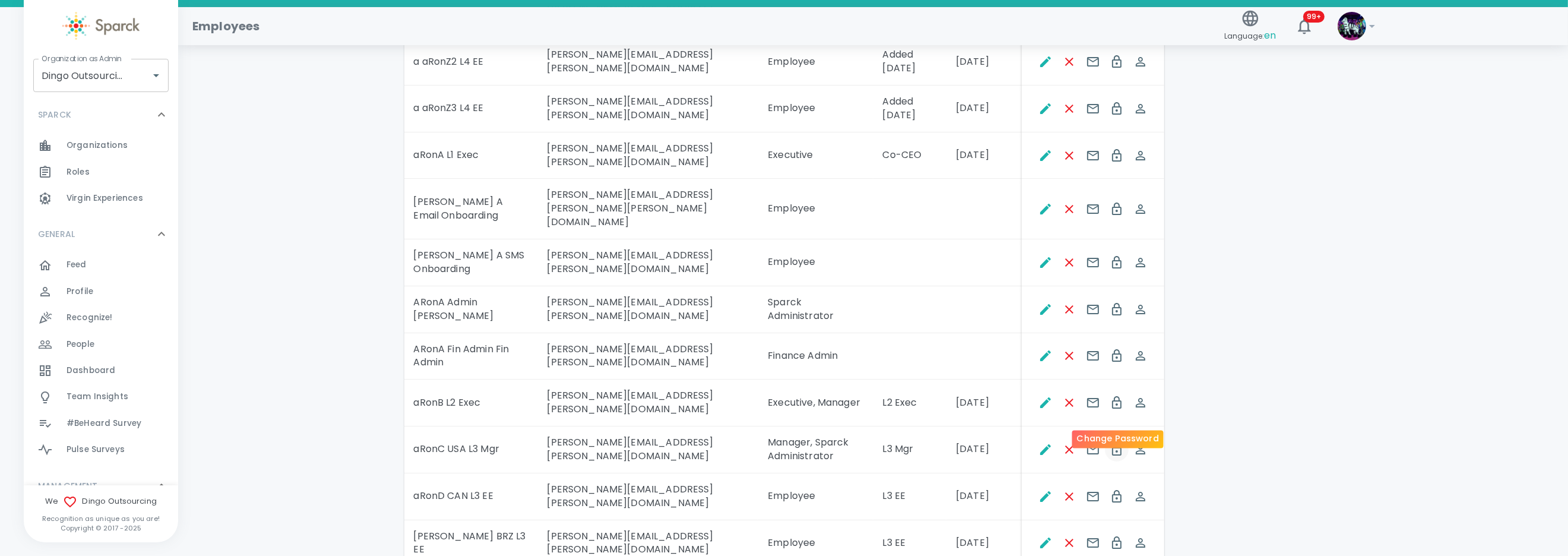
click at [1113, 444] on icon "Change Password" at bounding box center [1117, 450] width 10 height 13
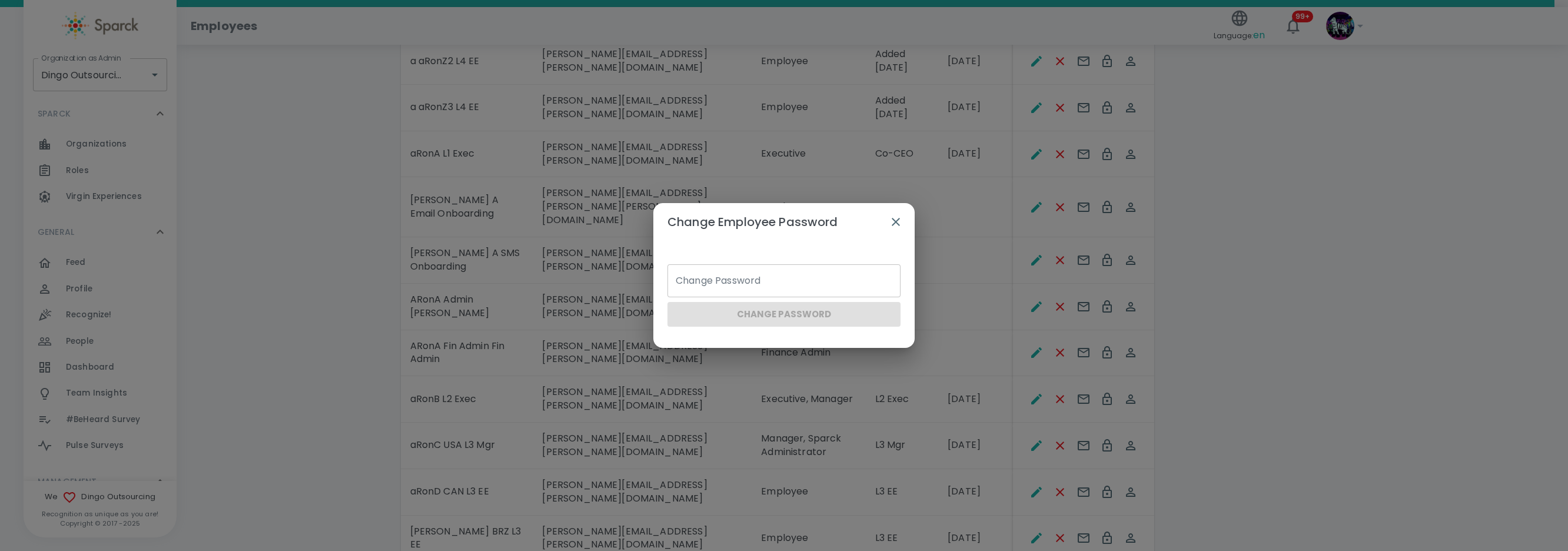
click at [715, 276] on input "Change Password" at bounding box center [784, 280] width 233 height 33
type input "Sparck2025!"
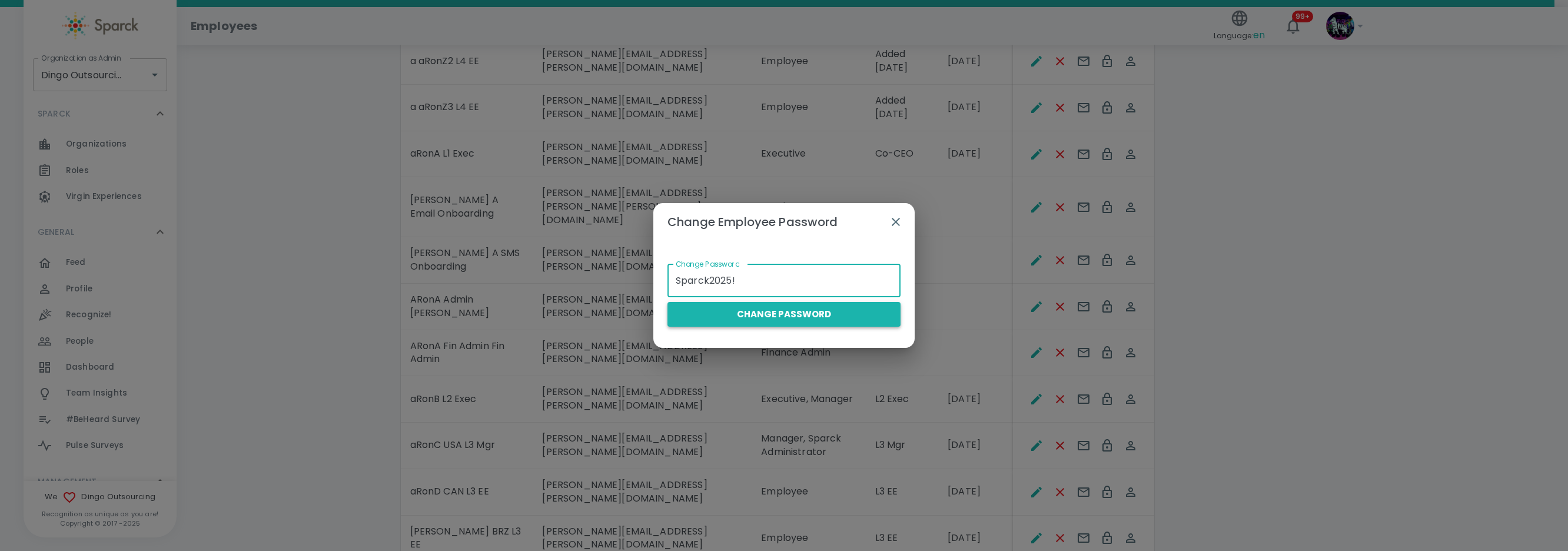
click at [800, 325] on button "Change Password" at bounding box center [784, 315] width 233 height 25
